Goal: Check status: Check status

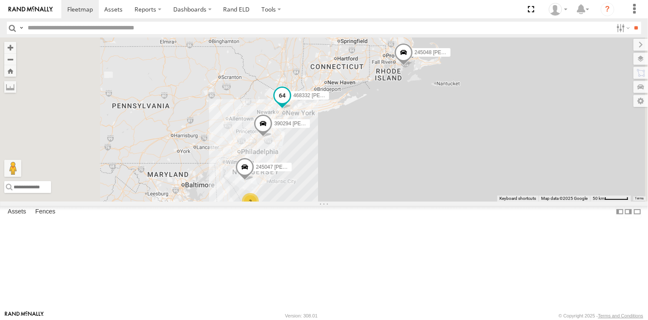
click at [290, 103] on span at bounding box center [281, 95] width 15 height 15
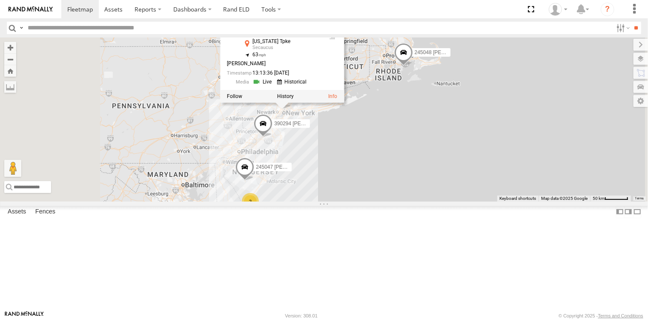
click at [272, 137] on span at bounding box center [263, 125] width 19 height 23
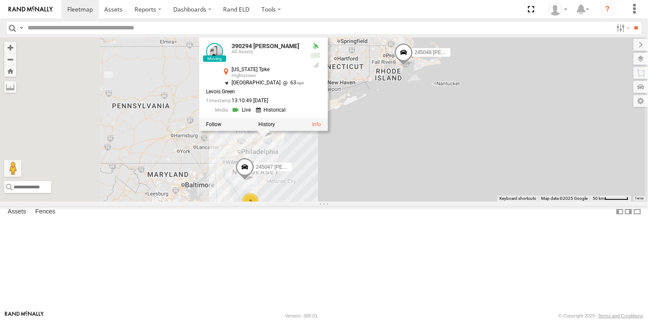
click at [442, 201] on div "2 245047 Shawn 245048 Charles 390294 Lee 468332 Stanley JTSP Hino 390294 Lee Al…" at bounding box center [324, 118] width 648 height 163
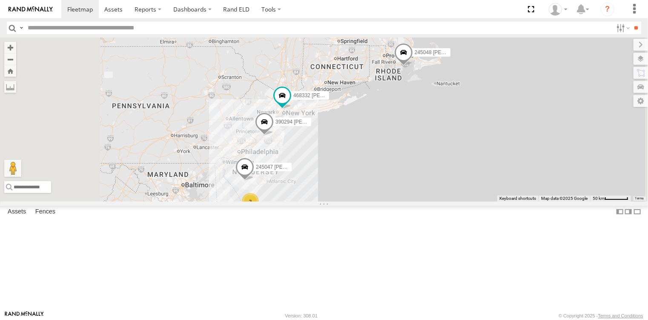
click at [254, 181] on span at bounding box center [244, 169] width 19 height 23
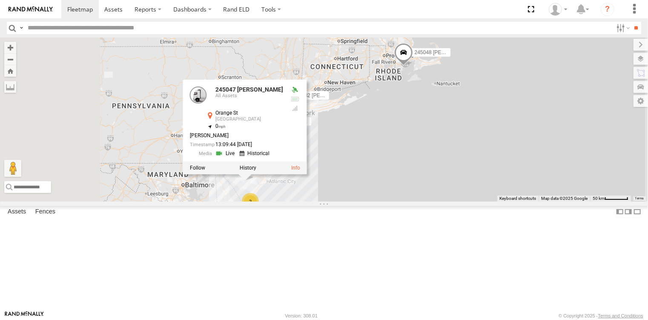
click at [443, 201] on div "2 245047 Shawn 245048 Charles 390294 Lee 468332 Stanley JTSP Hino 245047 Shawn …" at bounding box center [324, 118] width 648 height 163
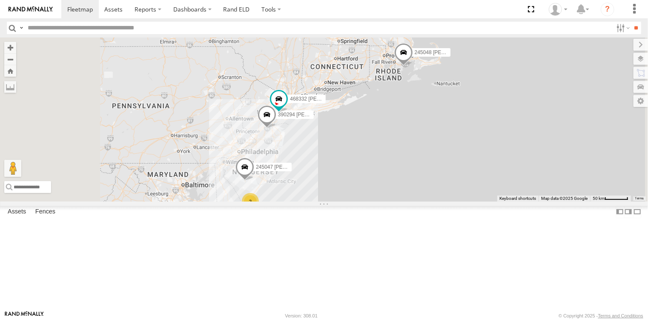
click at [422, 201] on div "245047 Shawn 245048 Charles 390294 Lee 468332 Stanley JTSP Hino 2" at bounding box center [324, 118] width 648 height 163
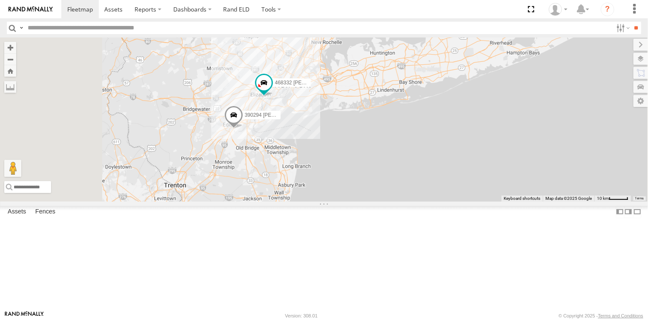
drag, startPoint x: 340, startPoint y: 132, endPoint x: 391, endPoint y: 265, distance: 143.0
click at [391, 201] on div "245047 [PERSON_NAME] 245048 [PERSON_NAME] 390294 [PERSON_NAME] 468332 [PERSON_N…" at bounding box center [324, 118] width 648 height 163
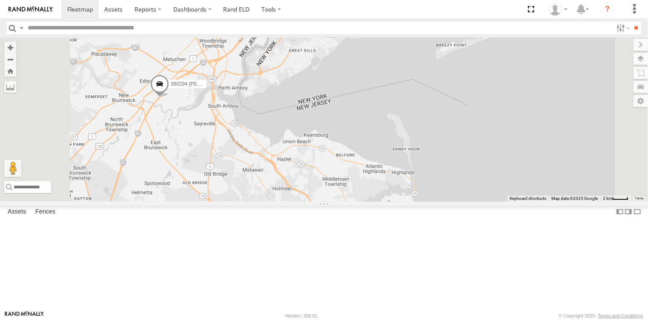
drag, startPoint x: 356, startPoint y: 188, endPoint x: 413, endPoint y: 316, distance: 140.4
click at [413, 316] on body at bounding box center [324, 160] width 648 height 320
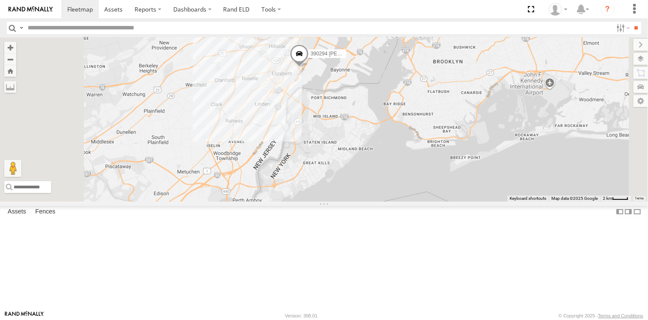
drag, startPoint x: 371, startPoint y: 161, endPoint x: 355, endPoint y: 211, distance: 52.7
click at [355, 201] on div "390294 Lee 468332 Stanley" at bounding box center [324, 118] width 648 height 163
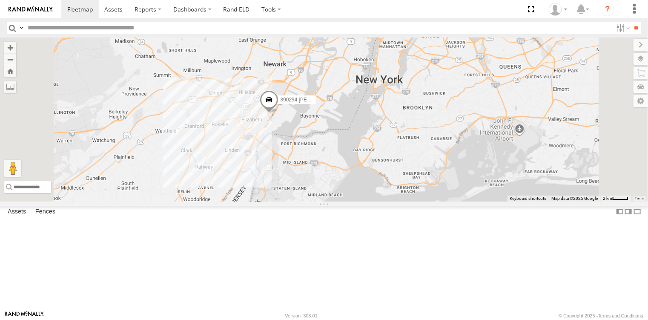
drag, startPoint x: 362, startPoint y: 201, endPoint x: 374, endPoint y: 163, distance: 40.5
click at [374, 164] on div "390294 Lee 468332 Stanley" at bounding box center [324, 118] width 648 height 163
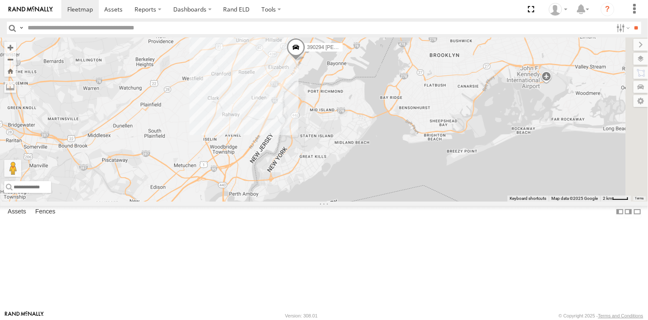
drag, startPoint x: 358, startPoint y: 210, endPoint x: 344, endPoint y: 240, distance: 32.5
click at [344, 201] on div "390294 Lee 468332 Stanley" at bounding box center [324, 118] width 648 height 163
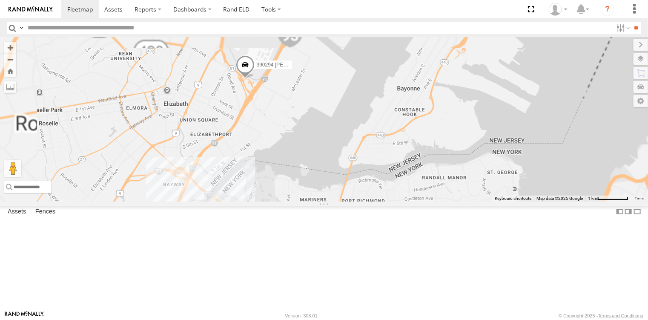
drag, startPoint x: 384, startPoint y: 147, endPoint x: 368, endPoint y: 260, distance: 114.3
click at [368, 201] on div "390294 Lee 468332 Stanley" at bounding box center [324, 118] width 648 height 163
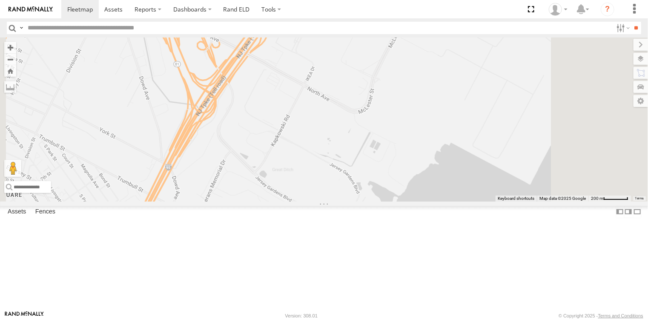
drag, startPoint x: 358, startPoint y: 187, endPoint x: 369, endPoint y: 196, distance: 13.9
click at [369, 196] on div "390294 Lee 468332 Stanley" at bounding box center [324, 118] width 648 height 163
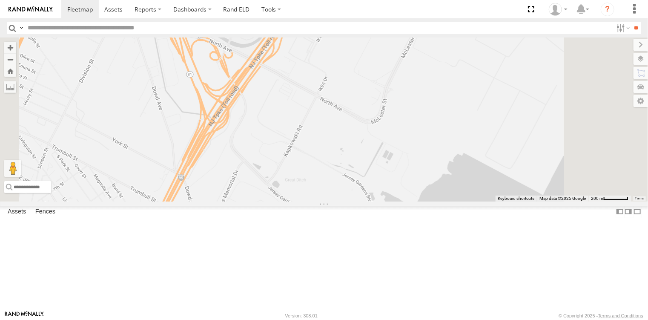
click at [208, 39] on span at bounding box center [198, 27] width 19 height 23
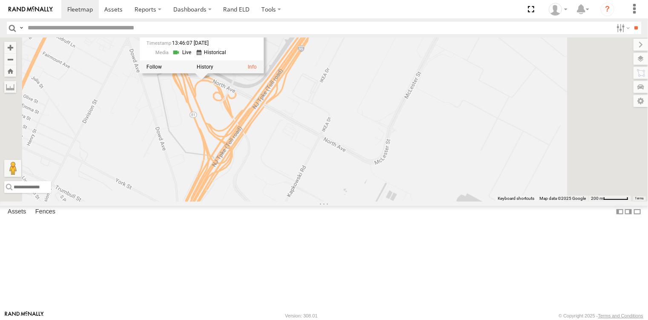
drag, startPoint x: 312, startPoint y: 156, endPoint x: 314, endPoint y: 182, distance: 25.6
click at [314, 182] on div "390294 Lee 468332 Stanley 390294 Lee All Assets North Ave E Elizabeth 40.6714 ,…" at bounding box center [324, 118] width 648 height 163
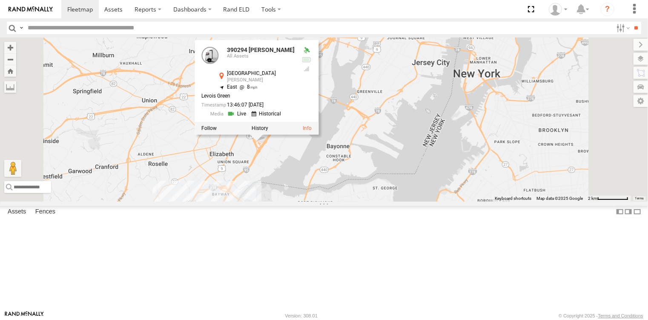
click at [402, 201] on div "390294 Lee 468332 Stanley 390294 Lee All Assets North Ave E Elizabeth 40.6714 ,…" at bounding box center [324, 118] width 648 height 163
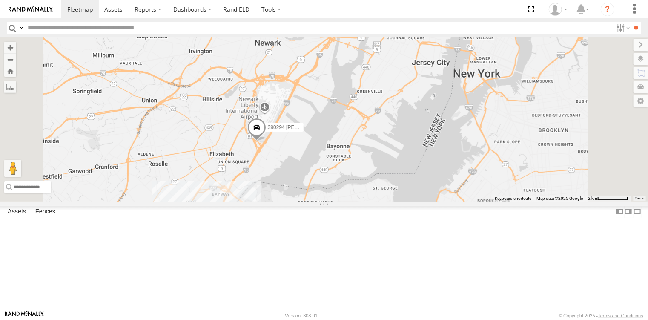
click at [279, 201] on div "390294 Lee 468332 Stanley" at bounding box center [324, 118] width 648 height 163
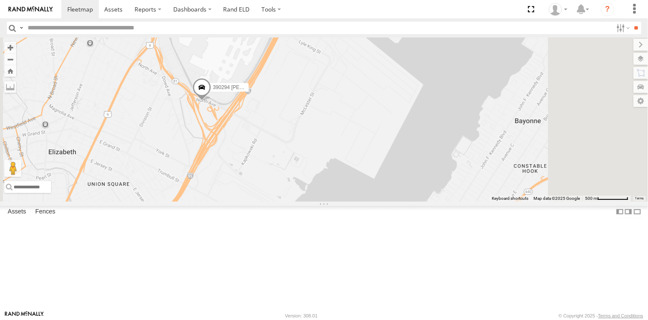
drag, startPoint x: 342, startPoint y: 194, endPoint x: 352, endPoint y: 212, distance: 20.4
click at [352, 201] on div "390294 [PERSON_NAME]" at bounding box center [324, 118] width 648 height 163
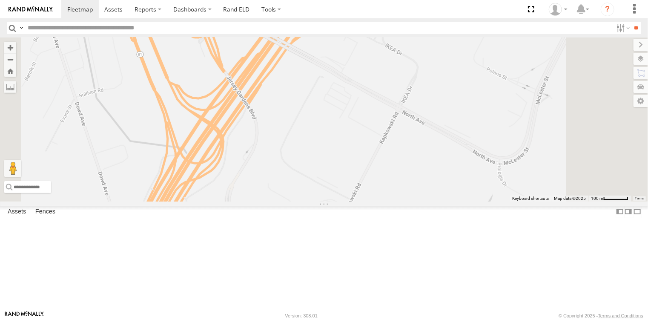
drag, startPoint x: 319, startPoint y: 158, endPoint x: 374, endPoint y: 255, distance: 111.5
click at [374, 201] on div "390294 [PERSON_NAME]" at bounding box center [324, 118] width 648 height 163
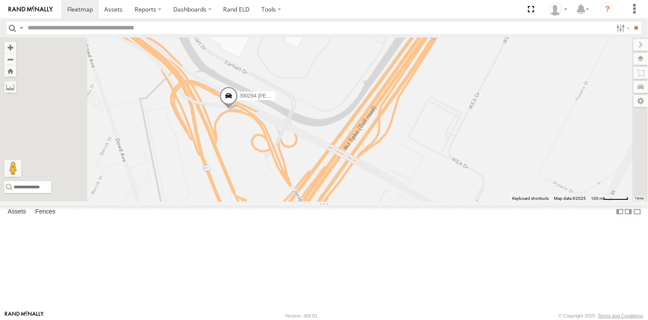
click at [238, 109] on span at bounding box center [228, 97] width 19 height 23
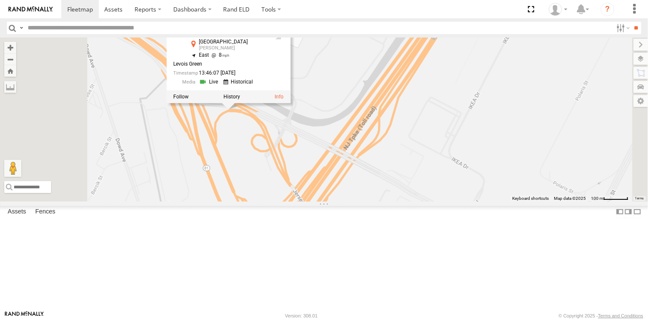
click at [347, 185] on div "390294 Lee 390294 Lee All Assets North Ave E Elizabeth 40.6714 , -74.18356 East…" at bounding box center [324, 118] width 648 height 163
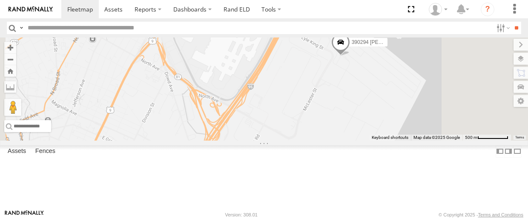
drag, startPoint x: 407, startPoint y: 148, endPoint x: 360, endPoint y: 164, distance: 49.5
click at [360, 140] on div "390294 [PERSON_NAME]" at bounding box center [264, 88] width 528 height 103
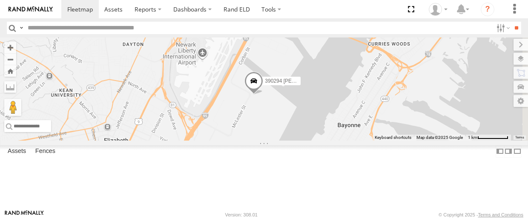
drag, startPoint x: 423, startPoint y: 157, endPoint x: 383, endPoint y: 161, distance: 40.3
click at [383, 140] on div "390294 [PERSON_NAME]" at bounding box center [264, 88] width 528 height 103
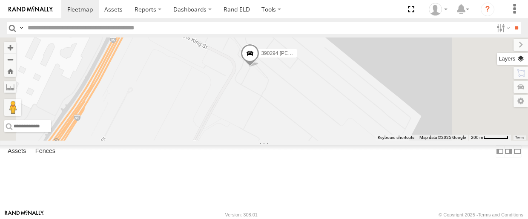
click at [520, 60] on label at bounding box center [512, 59] width 31 height 12
click at [0, 0] on label at bounding box center [0, 0] width 0 height 0
click at [0, 0] on span "Satellite + Roadmap" at bounding box center [0, 0] width 0 height 0
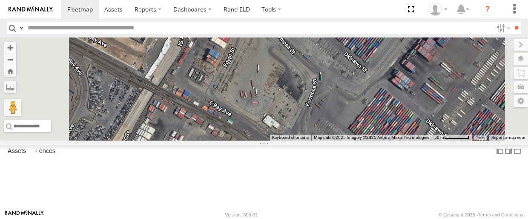
drag, startPoint x: 364, startPoint y: 116, endPoint x: 375, endPoint y: 171, distance: 56.3
click at [375, 140] on div "390294 [PERSON_NAME]" at bounding box center [264, 88] width 528 height 103
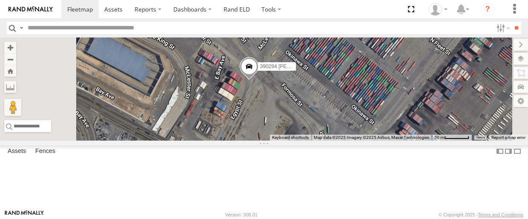
drag, startPoint x: 373, startPoint y: 122, endPoint x: 376, endPoint y: 154, distance: 32.9
click at [376, 140] on div "390294 [PERSON_NAME]" at bounding box center [264, 88] width 528 height 103
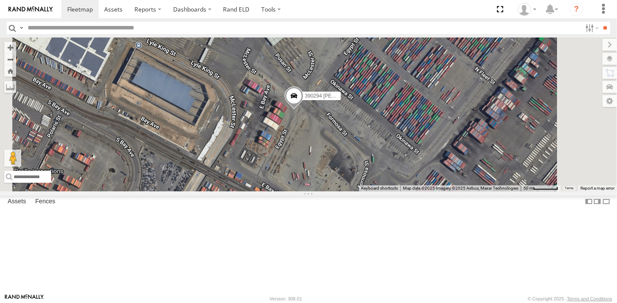
click at [0, 0] on div "468332 Stanley All Assets Robbinsville Twp Robbinsville Twp 40.19505 -74.61008 …" at bounding box center [0, 0] width 0 height 0
click at [385, 163] on div "390294 [PERSON_NAME]" at bounding box center [308, 113] width 617 height 153
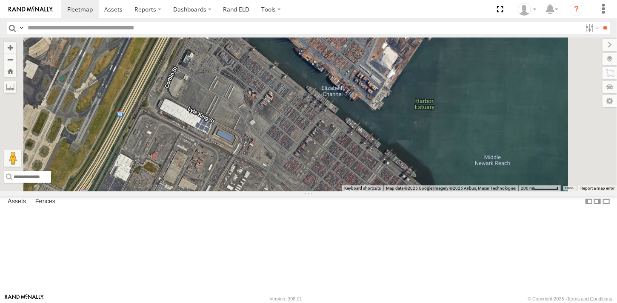
drag, startPoint x: 422, startPoint y: 231, endPoint x: 367, endPoint y: 217, distance: 56.4
click at [367, 191] on div "390294 [PERSON_NAME]" at bounding box center [308, 113] width 617 height 153
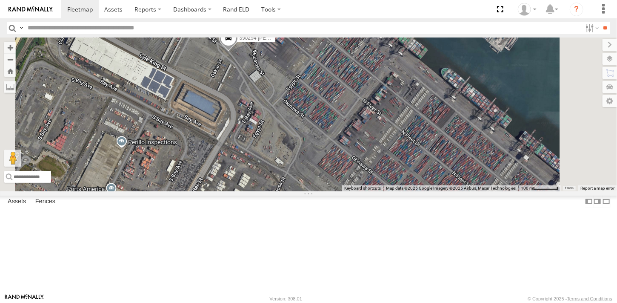
drag, startPoint x: 335, startPoint y: 131, endPoint x: 360, endPoint y: 150, distance: 31.6
click at [360, 150] on div "390294 [PERSON_NAME]" at bounding box center [308, 113] width 617 height 153
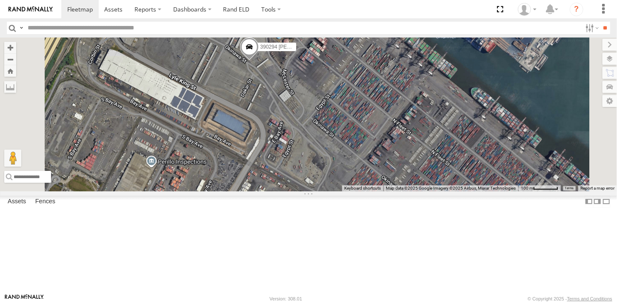
click at [259, 60] on span at bounding box center [249, 48] width 19 height 23
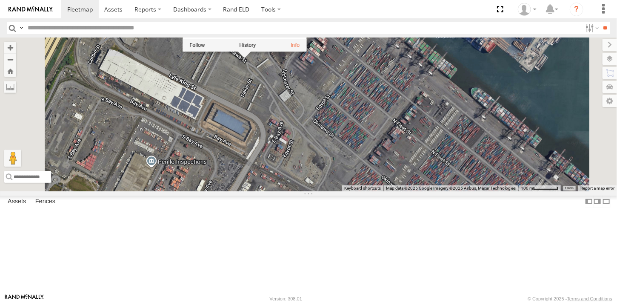
click at [367, 134] on div "390294 Lee 390294 Lee All Assets Dakar St Elizabeth 40.68055 , -74.15862 West 1…" at bounding box center [308, 113] width 617 height 153
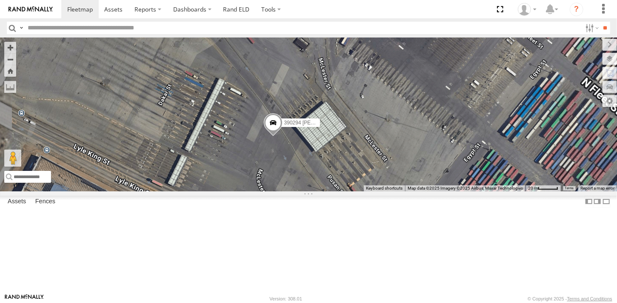
drag, startPoint x: 388, startPoint y: 134, endPoint x: 356, endPoint y: 191, distance: 65.3
click at [356, 191] on div "390294 [PERSON_NAME]" at bounding box center [308, 113] width 617 height 153
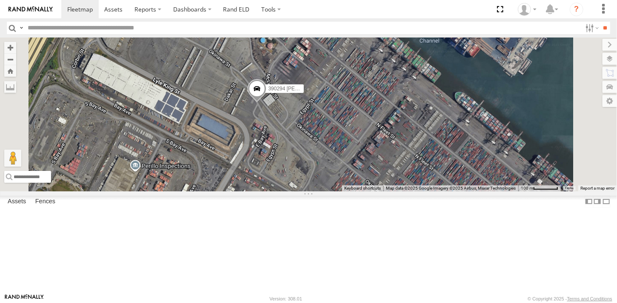
drag, startPoint x: 351, startPoint y: 211, endPoint x: 356, endPoint y: 169, distance: 41.9
click at [356, 169] on div "390294 [PERSON_NAME]" at bounding box center [308, 113] width 617 height 153
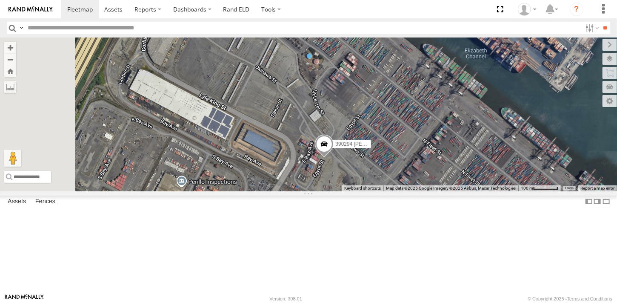
drag, startPoint x: 456, startPoint y: 260, endPoint x: 501, endPoint y: 276, distance: 47.6
click at [501, 191] on div "390294 [PERSON_NAME]" at bounding box center [308, 113] width 617 height 153
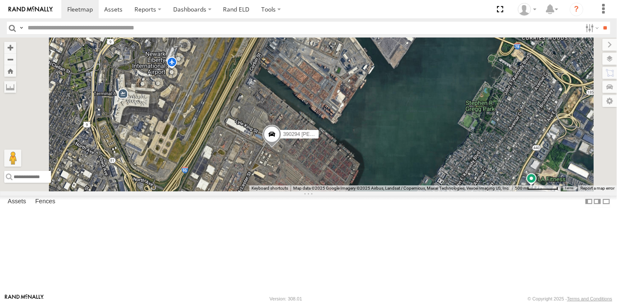
drag, startPoint x: 391, startPoint y: 227, endPoint x: 409, endPoint y: 208, distance: 25.9
click at [409, 191] on div "390294 [PERSON_NAME]" at bounding box center [308, 113] width 617 height 153
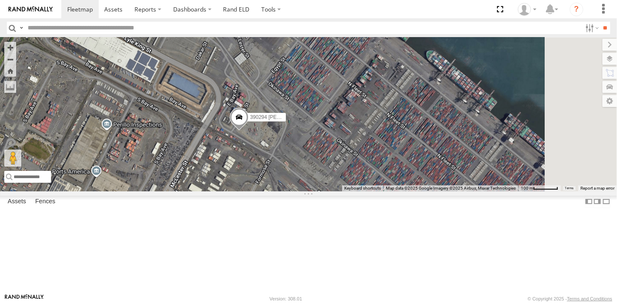
drag, startPoint x: 348, startPoint y: 194, endPoint x: 376, endPoint y: 231, distance: 46.5
click at [376, 191] on div "390294 [PERSON_NAME]" at bounding box center [308, 113] width 617 height 153
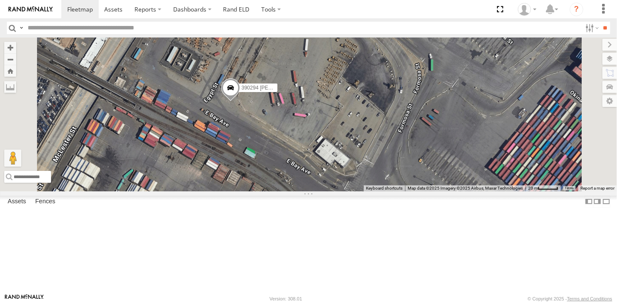
drag, startPoint x: 342, startPoint y: 211, endPoint x: 368, endPoint y: 237, distance: 36.4
click at [368, 191] on div "390294 [PERSON_NAME]" at bounding box center [308, 113] width 617 height 153
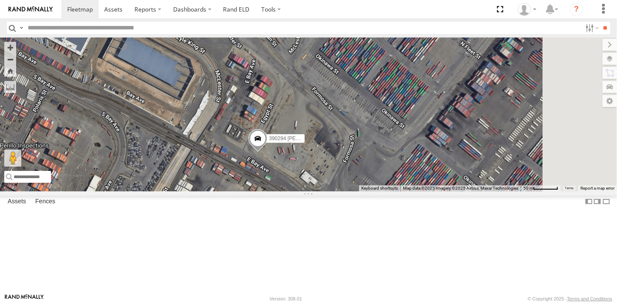
drag, startPoint x: 382, startPoint y: 212, endPoint x: 378, endPoint y: 216, distance: 5.7
click at [378, 191] on div "390294 [PERSON_NAME]" at bounding box center [308, 113] width 617 height 153
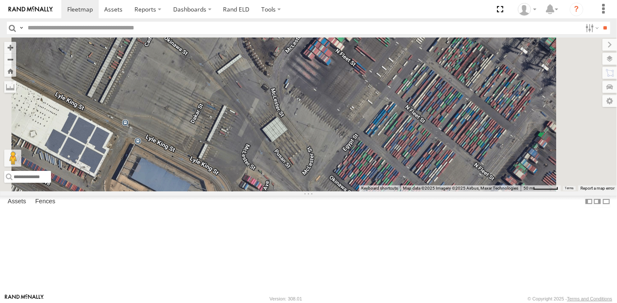
drag, startPoint x: 399, startPoint y: 188, endPoint x: 407, endPoint y: 279, distance: 90.9
click at [407, 191] on div "390294 [PERSON_NAME]" at bounding box center [308, 113] width 617 height 153
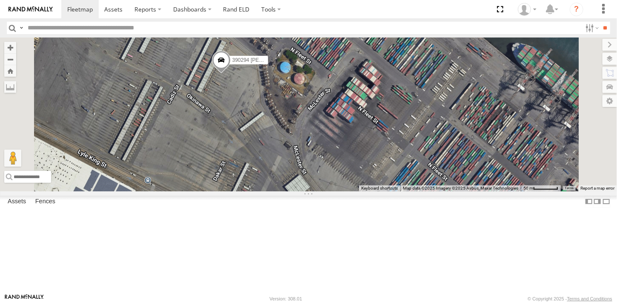
drag, startPoint x: 361, startPoint y: 228, endPoint x: 366, endPoint y: 241, distance: 14.5
click at [366, 191] on div "390294 [PERSON_NAME]" at bounding box center [308, 113] width 617 height 153
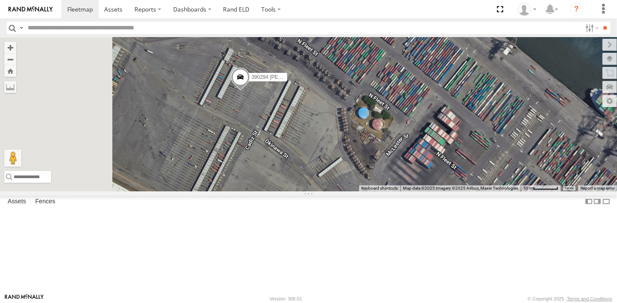
drag, startPoint x: 334, startPoint y: 223, endPoint x: 422, endPoint y: 260, distance: 95.4
click at [422, 191] on div "390294 [PERSON_NAME]" at bounding box center [308, 113] width 617 height 153
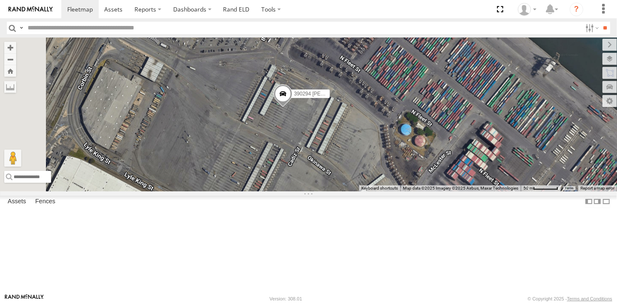
drag, startPoint x: 311, startPoint y: 204, endPoint x: 340, endPoint y: 215, distance: 31.1
click at [340, 191] on div "390294 [PERSON_NAME]" at bounding box center [308, 113] width 617 height 153
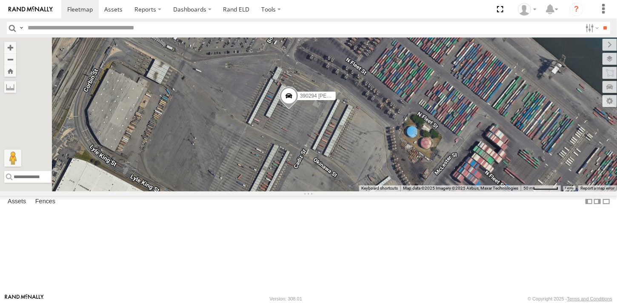
click at [298, 109] on span at bounding box center [289, 97] width 19 height 23
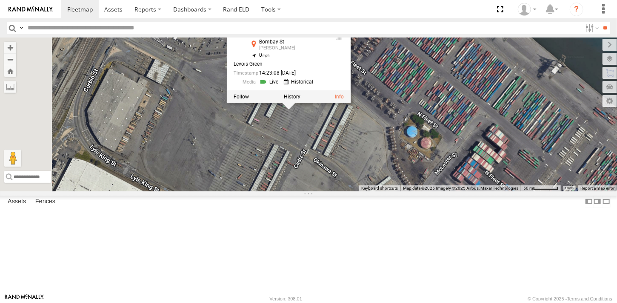
click at [351, 103] on div at bounding box center [289, 96] width 124 height 13
click at [412, 174] on div "390294 Lee 390294 Lee All Assets Bombay St Elizabeth 40.68182 , -74.15998 0 Lev…" at bounding box center [308, 113] width 617 height 153
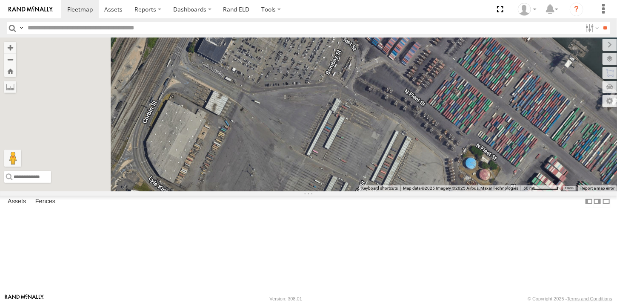
drag, startPoint x: 359, startPoint y: 209, endPoint x: 387, endPoint y: 223, distance: 31.2
click at [387, 191] on div at bounding box center [308, 113] width 617 height 153
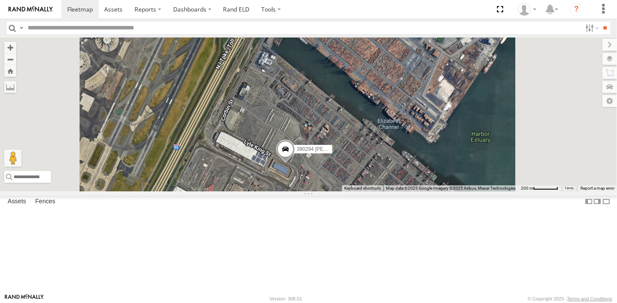
drag, startPoint x: 349, startPoint y: 185, endPoint x: 336, endPoint y: 148, distance: 39.2
click at [337, 151] on div "390294 [PERSON_NAME]" at bounding box center [308, 113] width 617 height 153
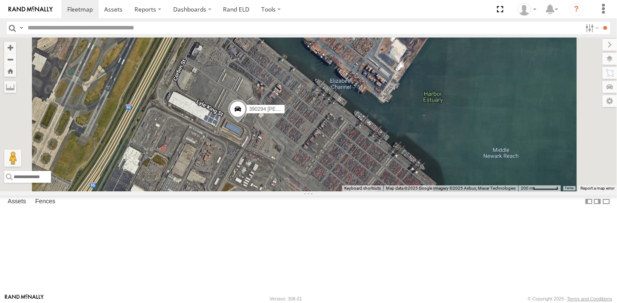
drag, startPoint x: 342, startPoint y: 179, endPoint x: 339, endPoint y: 204, distance: 24.9
click at [335, 191] on div "390294 [PERSON_NAME]" at bounding box center [308, 113] width 617 height 153
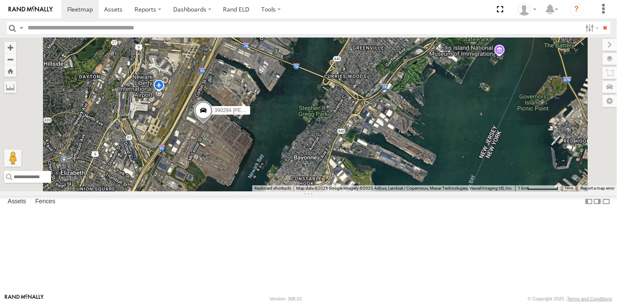
click at [325, 191] on div "390294 [PERSON_NAME]" at bounding box center [308, 113] width 617 height 153
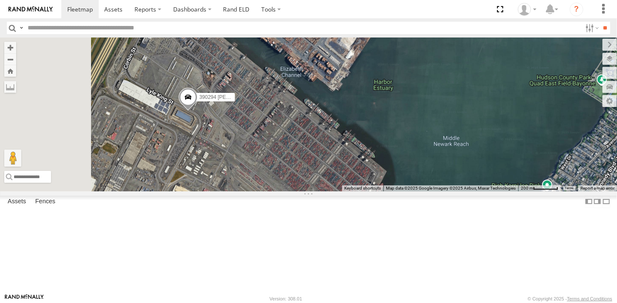
drag, startPoint x: 320, startPoint y: 198, endPoint x: 326, endPoint y: 206, distance: 10.0
click at [326, 191] on div "390294 [PERSON_NAME]" at bounding box center [308, 113] width 617 height 153
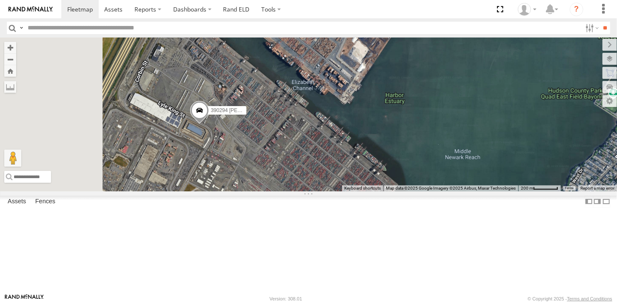
click at [209, 124] on span at bounding box center [199, 112] width 19 height 23
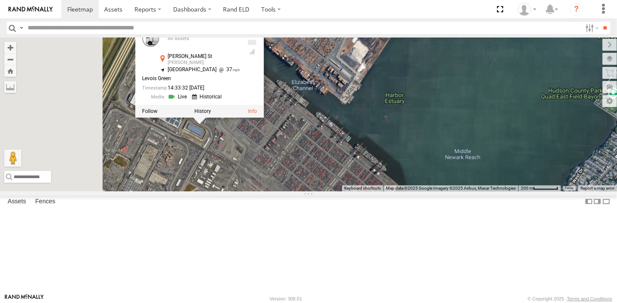
click at [0, 0] on span at bounding box center [0, 0] width 0 height 0
click at [0, 0] on div "468332 Stanley All Assets CR-539 Webbs Mill 39.88321 -74.37812 Video JTSP Hino …" at bounding box center [0, 0] width 0 height 0
click at [0, 0] on div "Basemaps Roadmap Terrain Satellite Satellite + Roadmap" at bounding box center [0, 0] width 0 height 0
click at [0, 0] on div "468332 Stanley All Assets CR-539 Webbs Mill 39.88321 -74.37812 Video JTSP Hino …" at bounding box center [0, 0] width 0 height 0
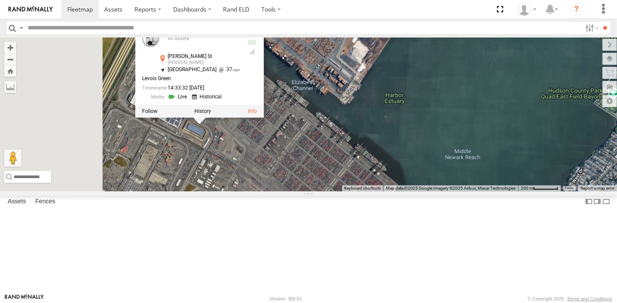
click at [0, 0] on div "468332 Stanley All Assets CR-539 Webbs Mill 39.88321 -74.37812 Video JTSP Hino …" at bounding box center [0, 0] width 0 height 0
click at [271, 191] on div "390294 Lee 390294 Lee All Assets Lyle King St Elizabeth 40.67852 , -74.1589 Sou…" at bounding box center [308, 113] width 617 height 153
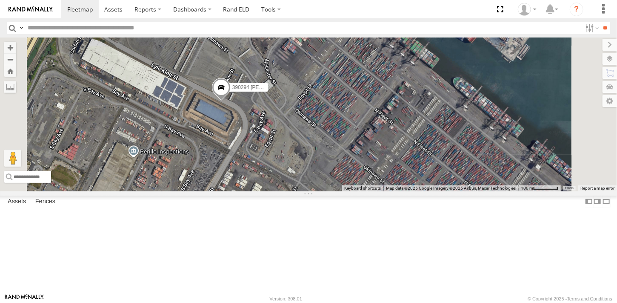
click at [231, 101] on span at bounding box center [221, 89] width 19 height 23
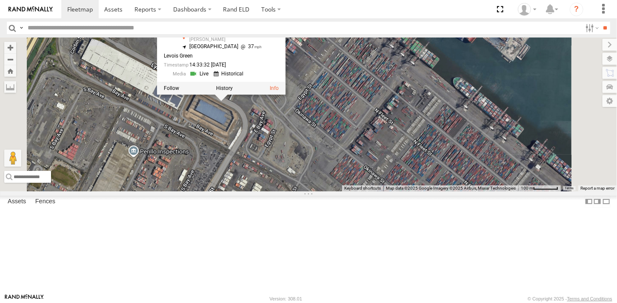
click at [285, 82] on div "390294 Lee All Assets Lyle King St Elizabeth 40.67852 , -74.1589 South East 37 …" at bounding box center [221, 41] width 128 height 82
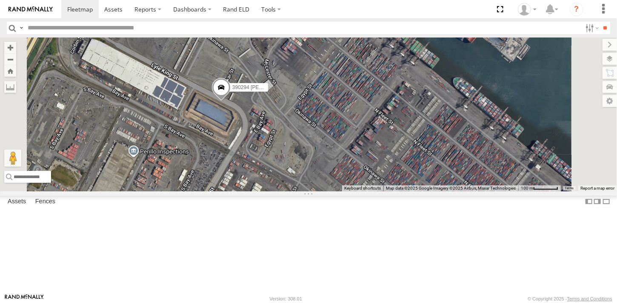
click at [209, 295] on footer "Rand McNally Version: 308.01 © Copyright 2025 - Terms and Conditions" at bounding box center [308, 297] width 617 height 9
click at [341, 188] on div "390294 [PERSON_NAME]" at bounding box center [308, 113] width 617 height 153
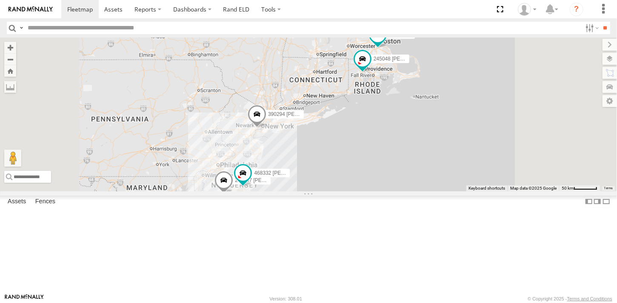
drag, startPoint x: 361, startPoint y: 178, endPoint x: 353, endPoint y: 197, distance: 20.2
click at [353, 191] on div "2 245047 [PERSON_NAME] 245048 [PERSON_NAME] 390294 [PERSON_NAME] 468332 [PERSON…" at bounding box center [308, 113] width 617 height 153
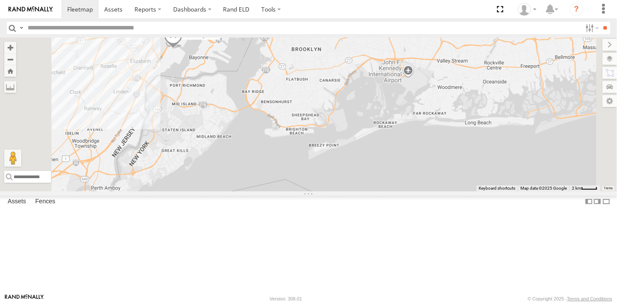
drag, startPoint x: 303, startPoint y: 136, endPoint x: 357, endPoint y: 244, distance: 120.4
click at [357, 191] on div "245047 [PERSON_NAME] 245048 [PERSON_NAME] 390294 [PERSON_NAME] 468332 [PERSON_N…" at bounding box center [308, 113] width 617 height 153
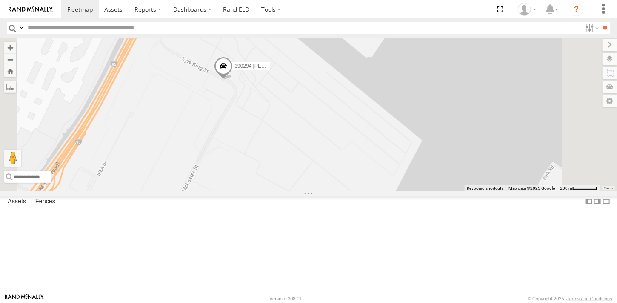
drag, startPoint x: 302, startPoint y: 169, endPoint x: 317, endPoint y: 175, distance: 15.8
click at [317, 175] on div "245047 [PERSON_NAME] 245048 [PERSON_NAME] 390294 [PERSON_NAME] 468332 [PERSON_N…" at bounding box center [308, 113] width 617 height 153
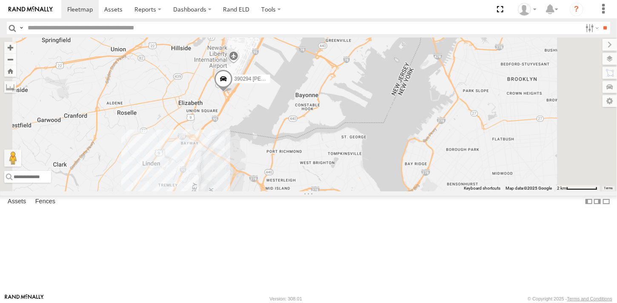
drag, startPoint x: 342, startPoint y: 172, endPoint x: 364, endPoint y: 174, distance: 22.2
click at [364, 174] on div "390294 [PERSON_NAME]" at bounding box center [308, 113] width 617 height 153
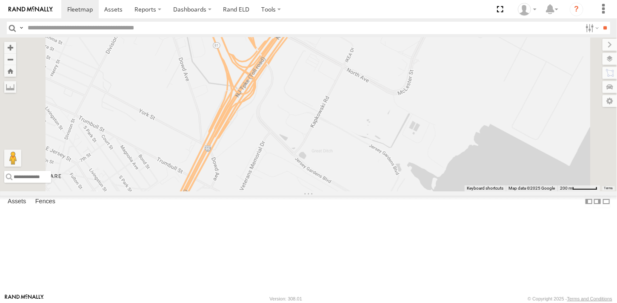
drag, startPoint x: 338, startPoint y: 120, endPoint x: 376, endPoint y: 233, distance: 118.9
click at [376, 191] on div "390294 [PERSON_NAME]" at bounding box center [308, 113] width 617 height 153
